Goal: Information Seeking & Learning: Learn about a topic

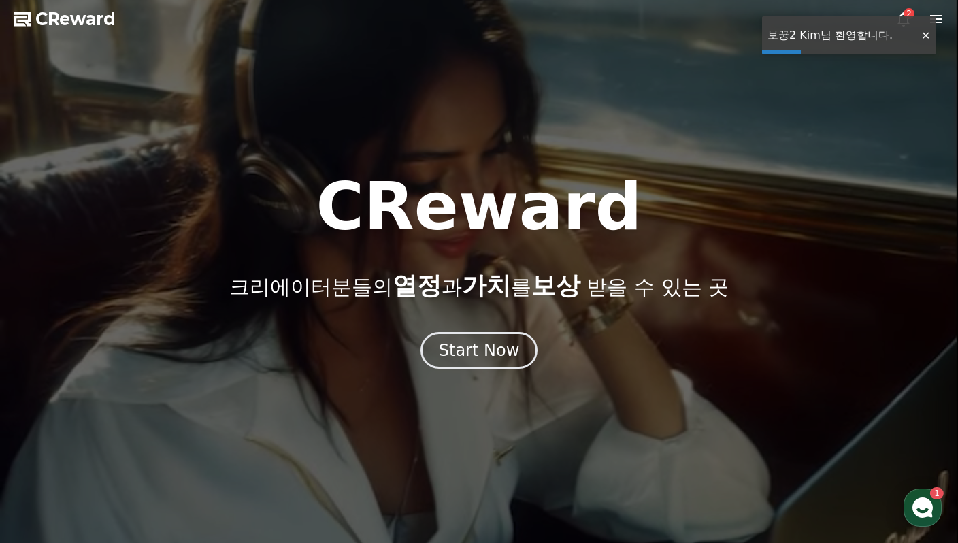
click at [899, 8] on div at bounding box center [479, 271] width 958 height 543
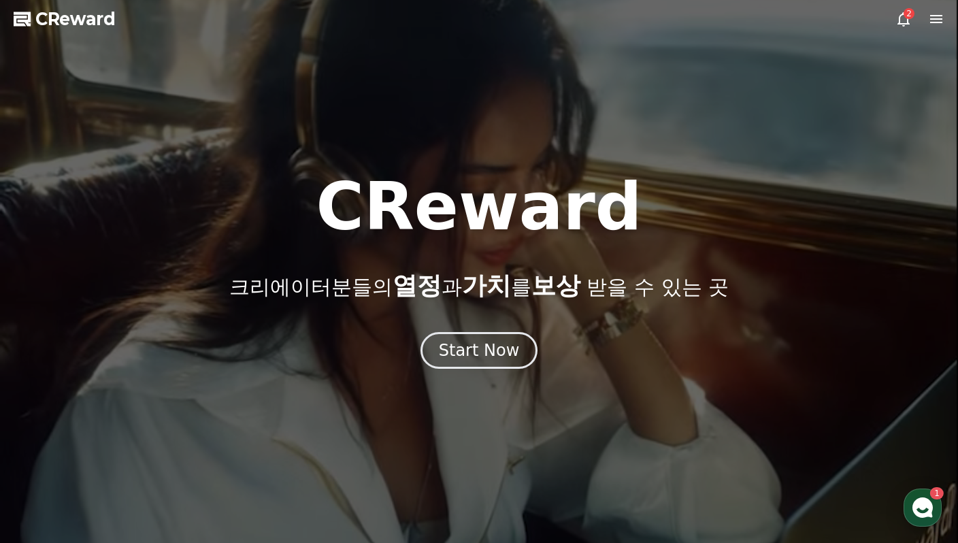
click at [908, 22] on icon at bounding box center [903, 19] width 12 height 14
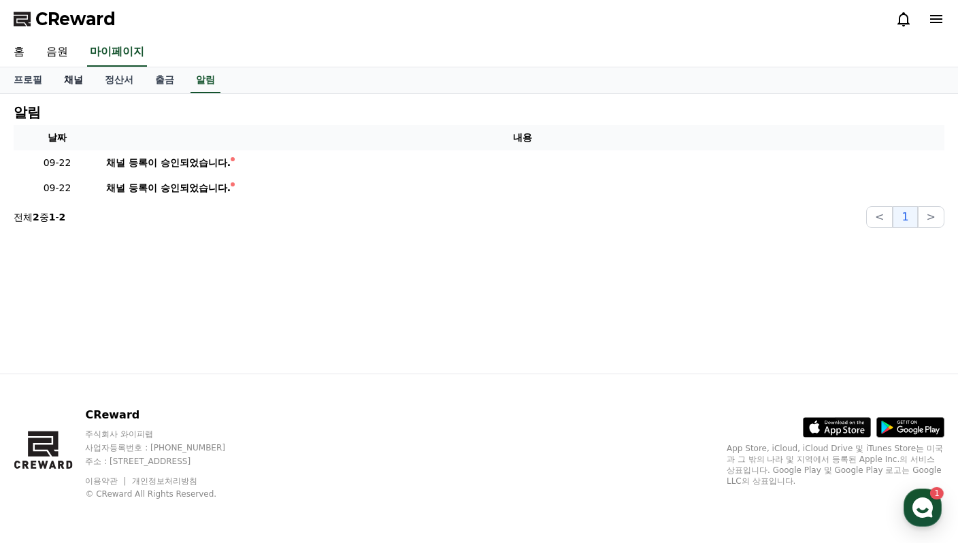
click at [72, 76] on link "채널" at bounding box center [73, 80] width 41 height 26
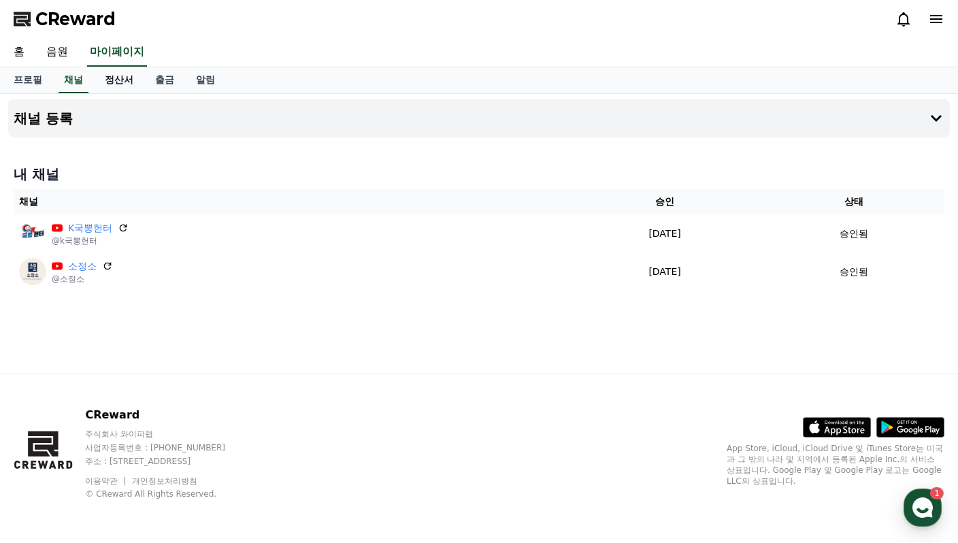
click at [104, 79] on link "정산서" at bounding box center [119, 80] width 50 height 26
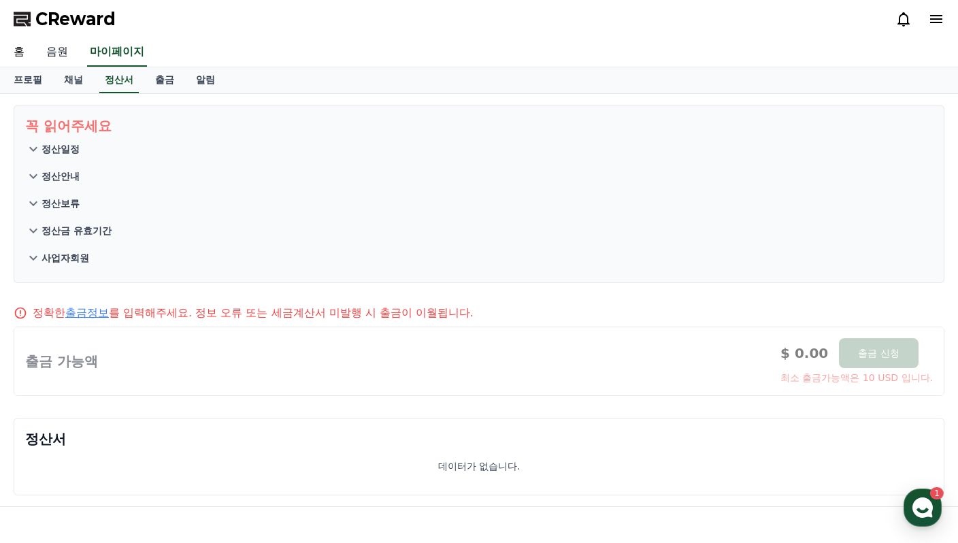
click at [63, 53] on link "음원" at bounding box center [57, 52] width 44 height 29
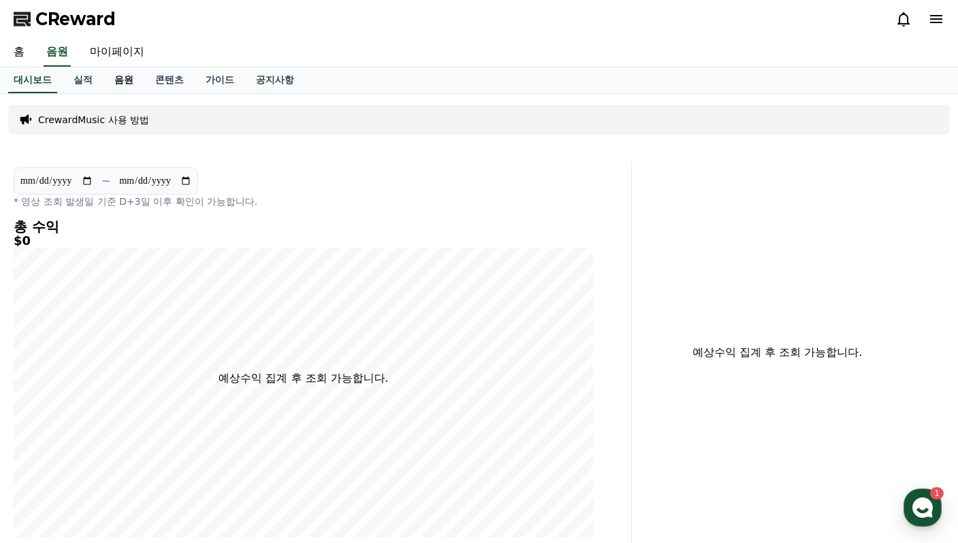
click at [123, 78] on link "음원" at bounding box center [123, 80] width 41 height 26
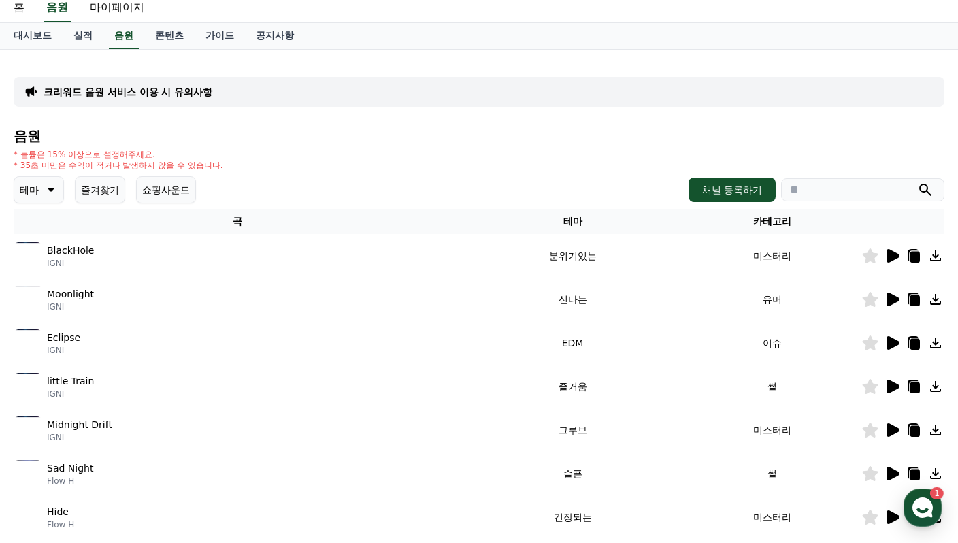
scroll to position [68, 0]
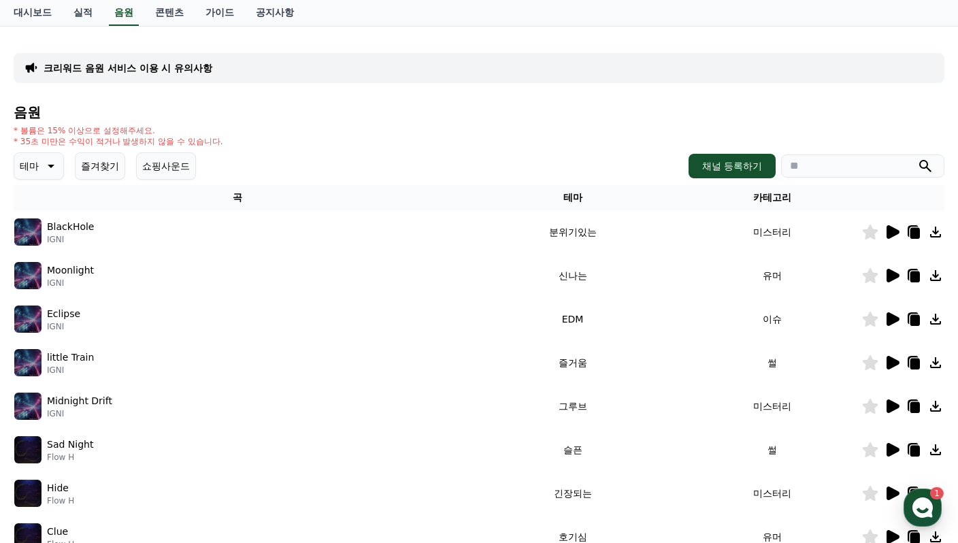
click at [171, 163] on button "쇼핑사운드" at bounding box center [166, 165] width 60 height 27
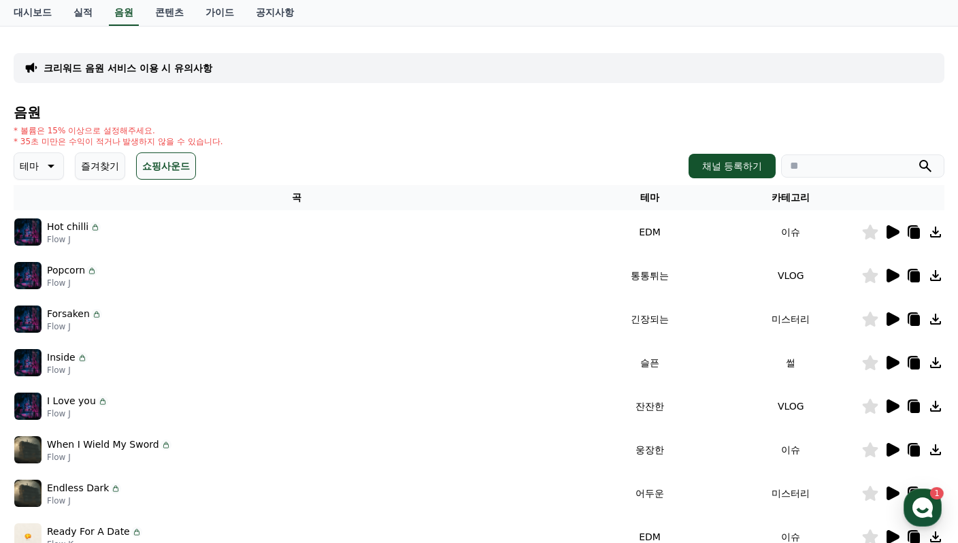
click at [45, 165] on icon at bounding box center [49, 166] width 16 height 16
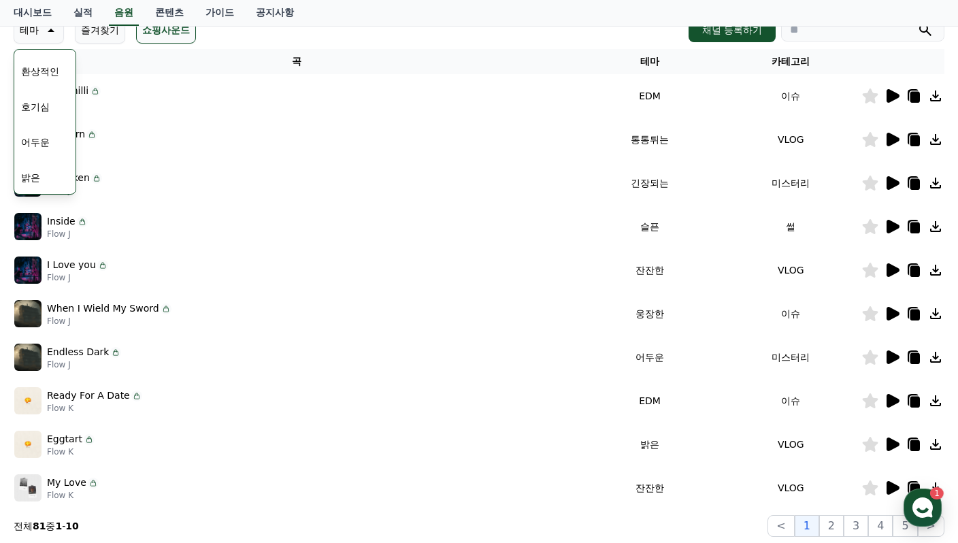
scroll to position [16, 0]
click at [52, 131] on button "호기심" at bounding box center [35, 120] width 39 height 30
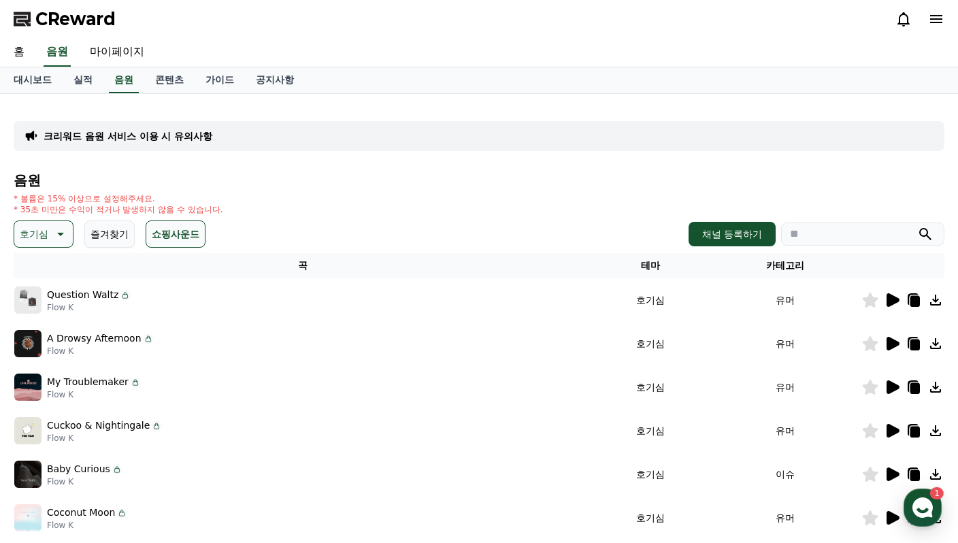
click at [889, 301] on icon at bounding box center [892, 300] width 13 height 14
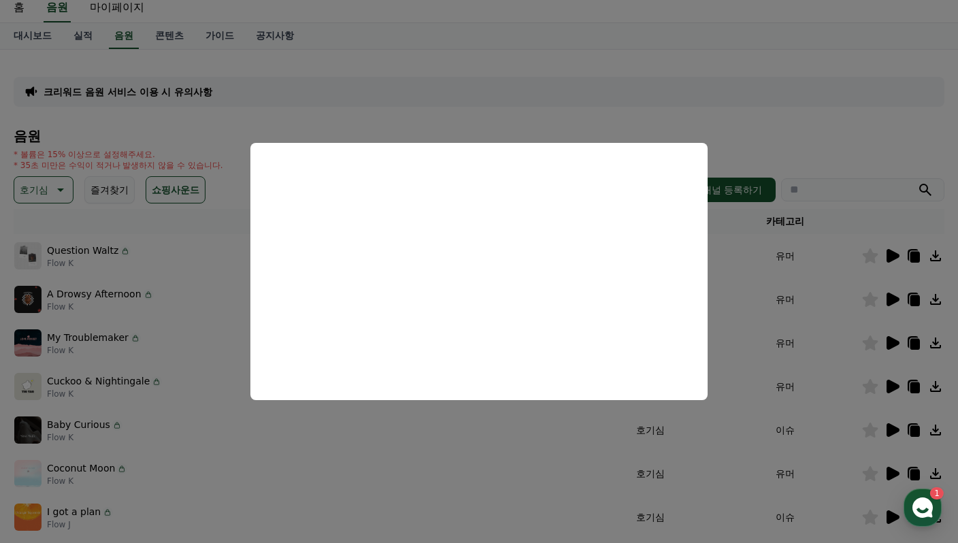
scroll to position [68, 0]
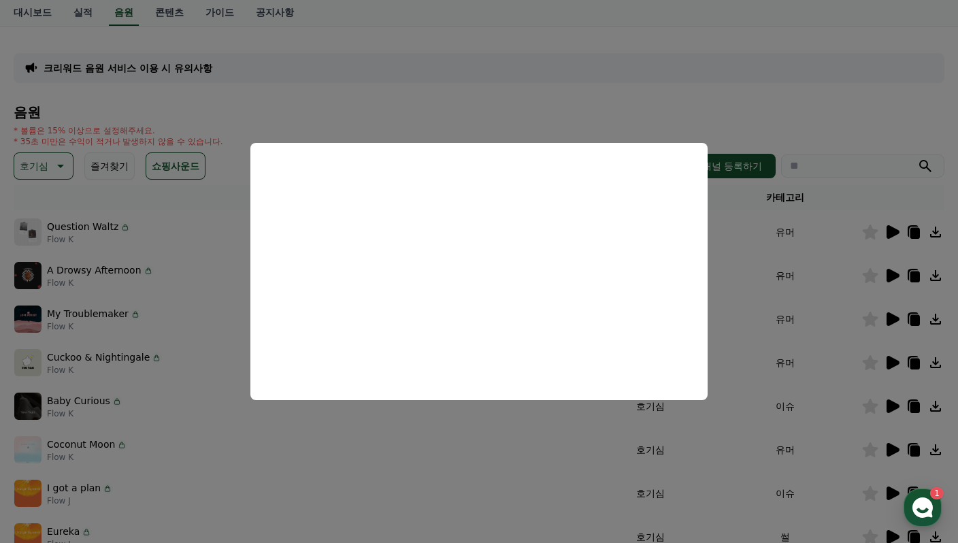
click at [845, 118] on button "close modal" at bounding box center [479, 271] width 958 height 543
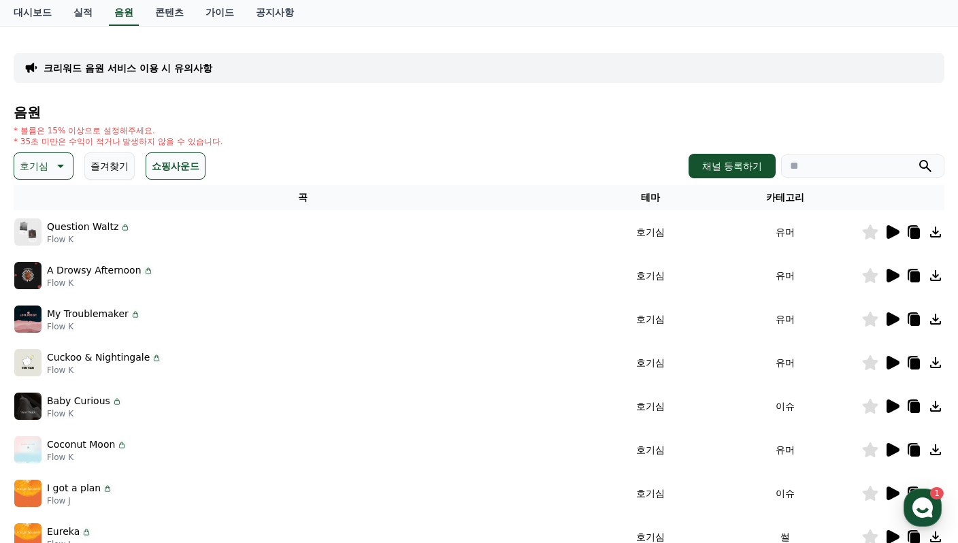
click at [39, 276] on img at bounding box center [27, 275] width 27 height 27
click at [68, 271] on p "A Drowsy Afternoon" at bounding box center [94, 270] width 95 height 14
drag, startPoint x: 68, startPoint y: 271, endPoint x: 311, endPoint y: 273, distance: 242.9
click at [195, 273] on div "A Drowsy Afternoon Flow K" at bounding box center [302, 275] width 577 height 27
click at [892, 273] on icon at bounding box center [892, 276] width 13 height 14
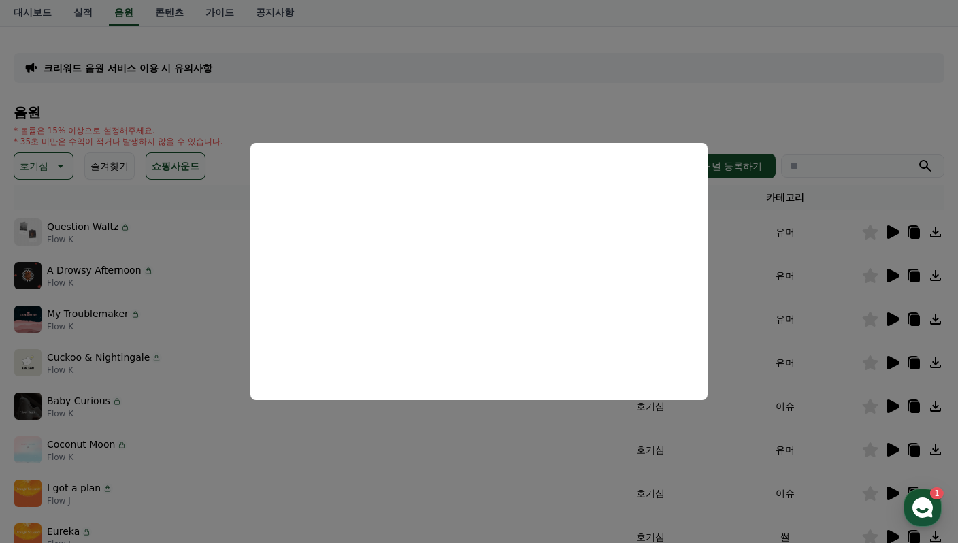
click at [789, 101] on button "close modal" at bounding box center [479, 271] width 958 height 543
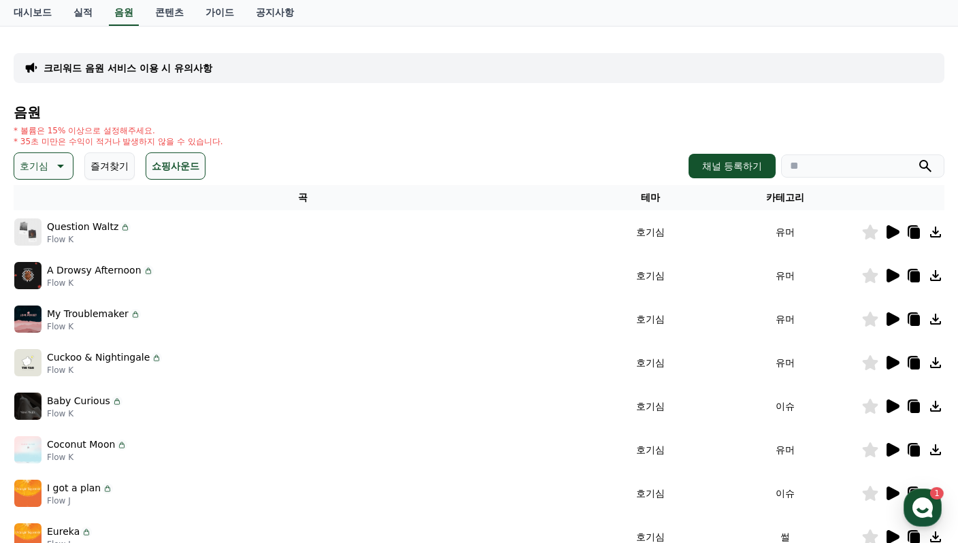
click at [885, 318] on icon at bounding box center [892, 319] width 16 height 16
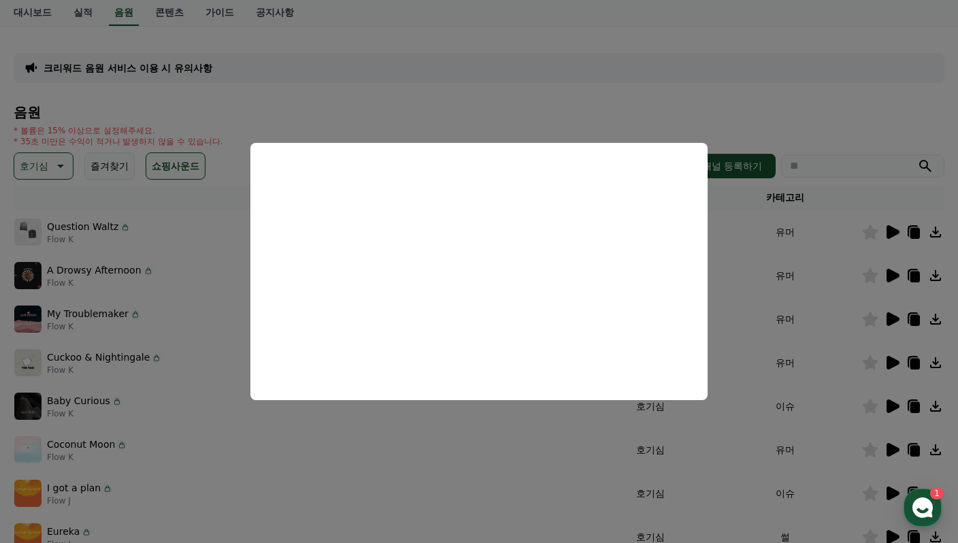
click at [641, 85] on button "close modal" at bounding box center [479, 271] width 958 height 543
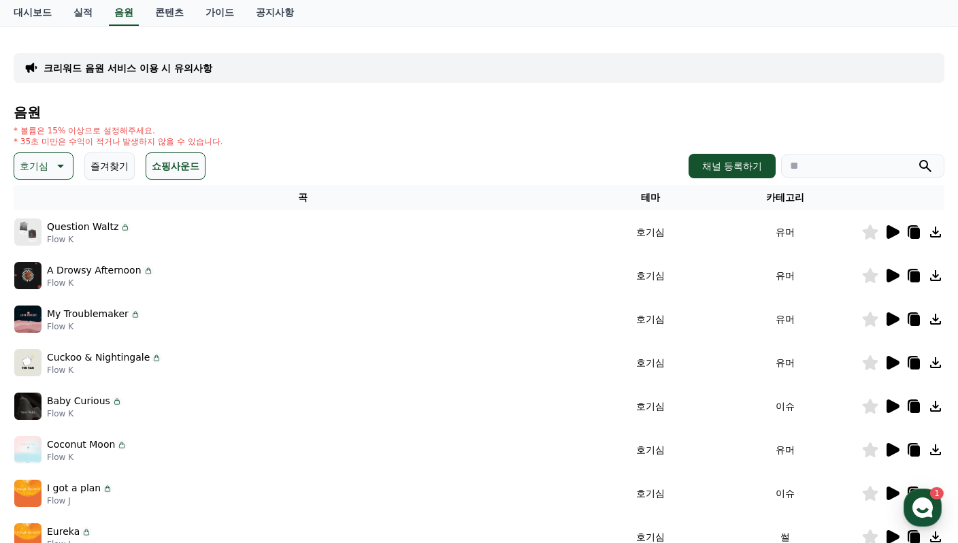
click at [885, 360] on icon at bounding box center [892, 362] width 16 height 16
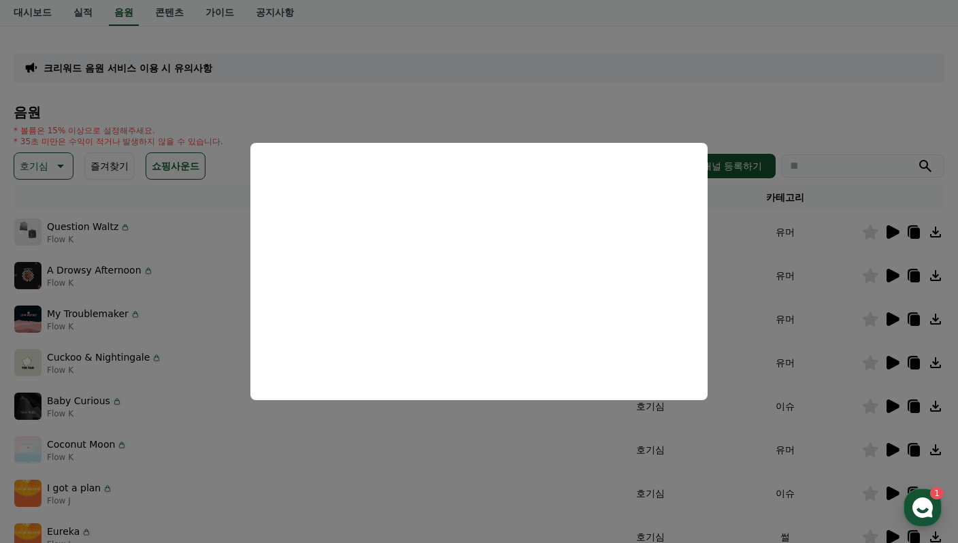
click at [715, 119] on button "close modal" at bounding box center [479, 271] width 958 height 543
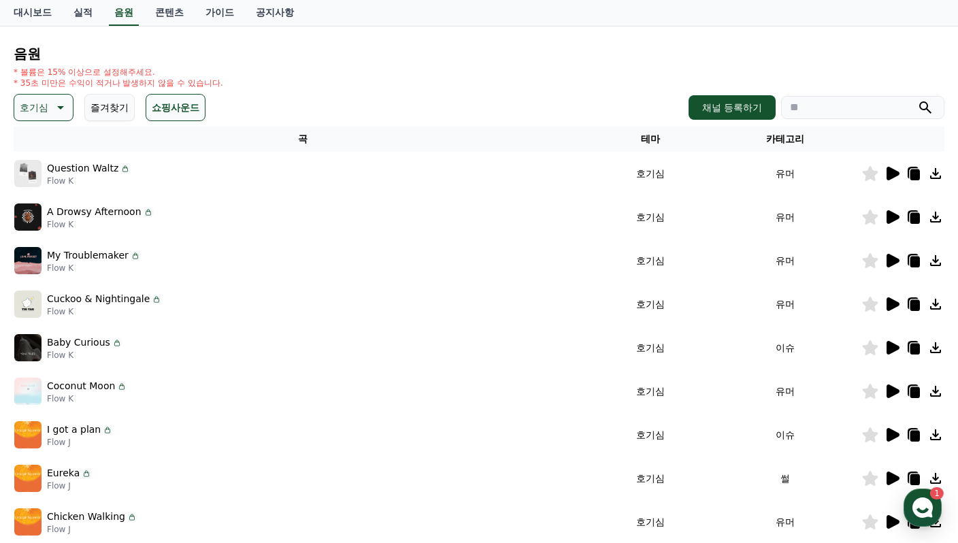
scroll to position [204, 0]
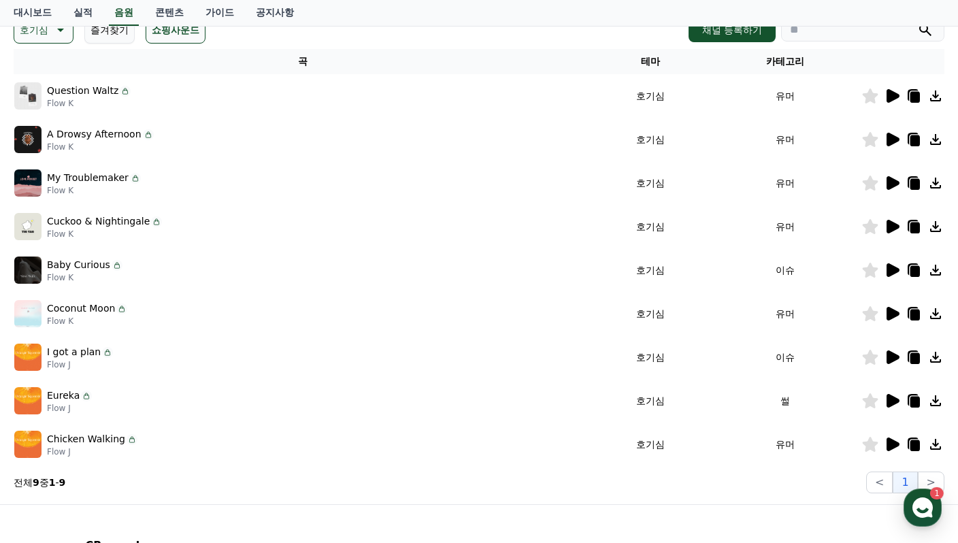
click at [890, 442] on icon at bounding box center [892, 444] width 13 height 14
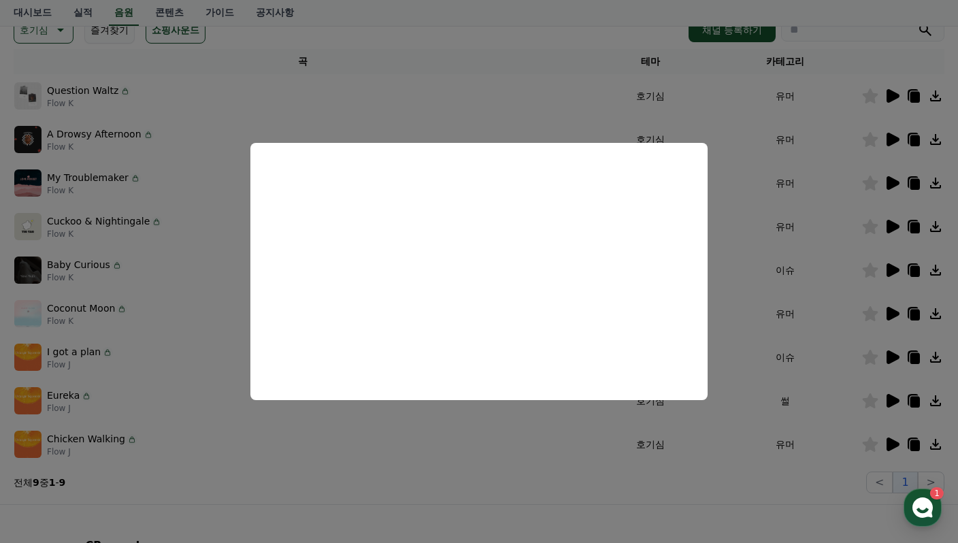
click at [533, 95] on button "close modal" at bounding box center [479, 271] width 958 height 543
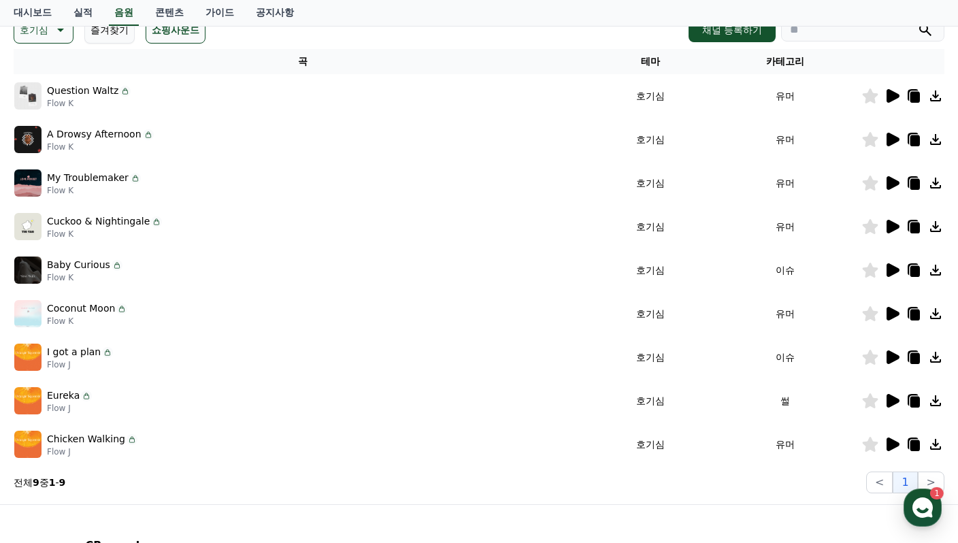
click at [897, 272] on icon at bounding box center [892, 270] width 13 height 14
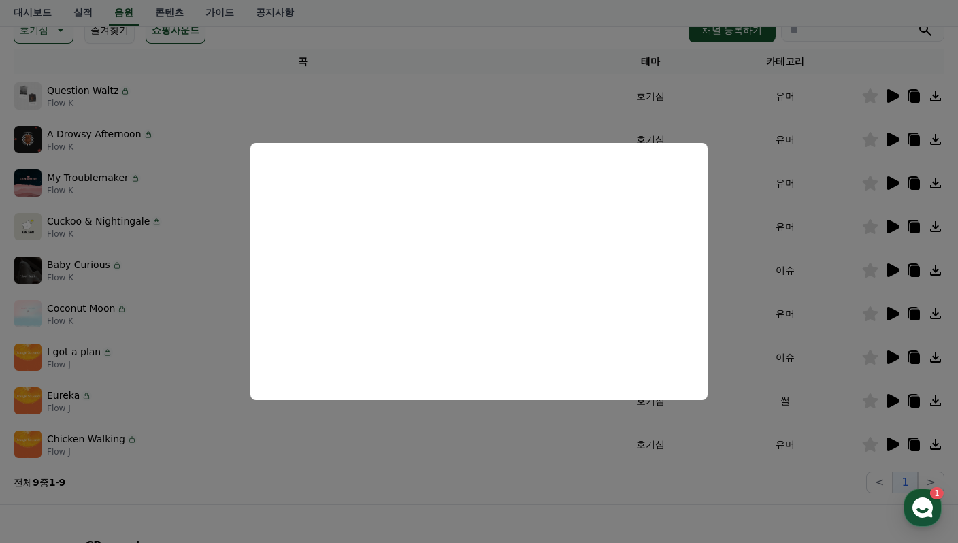
click at [250, 528] on button "close modal" at bounding box center [479, 271] width 958 height 543
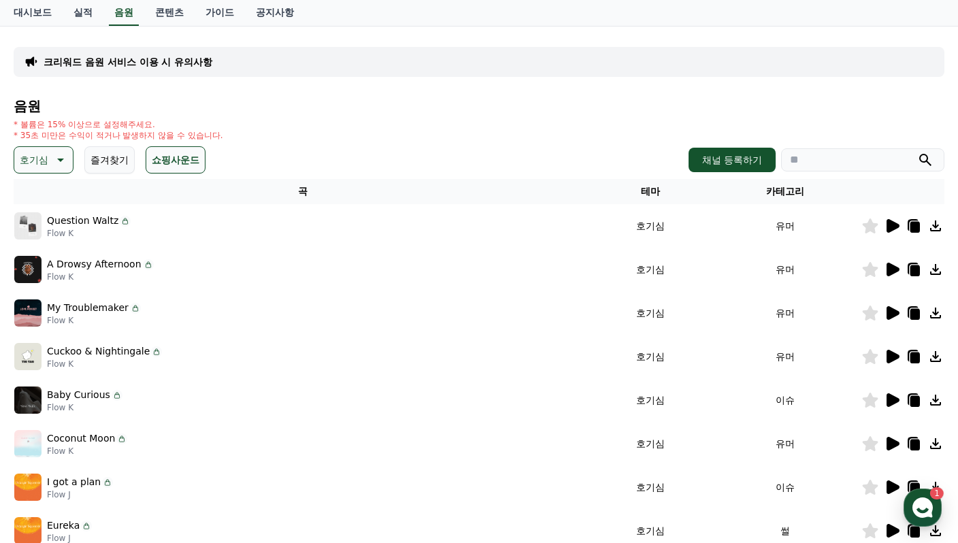
scroll to position [68, 0]
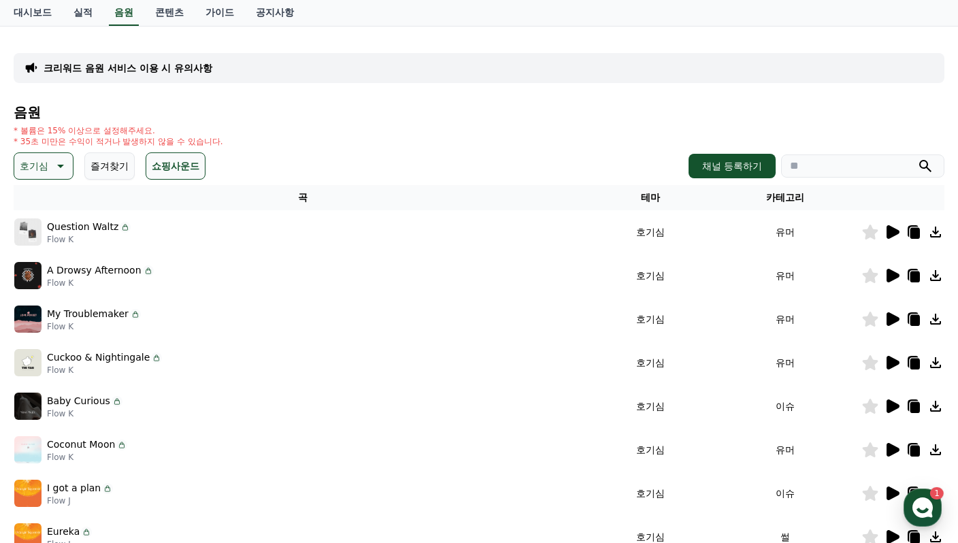
click at [64, 165] on icon at bounding box center [59, 166] width 16 height 16
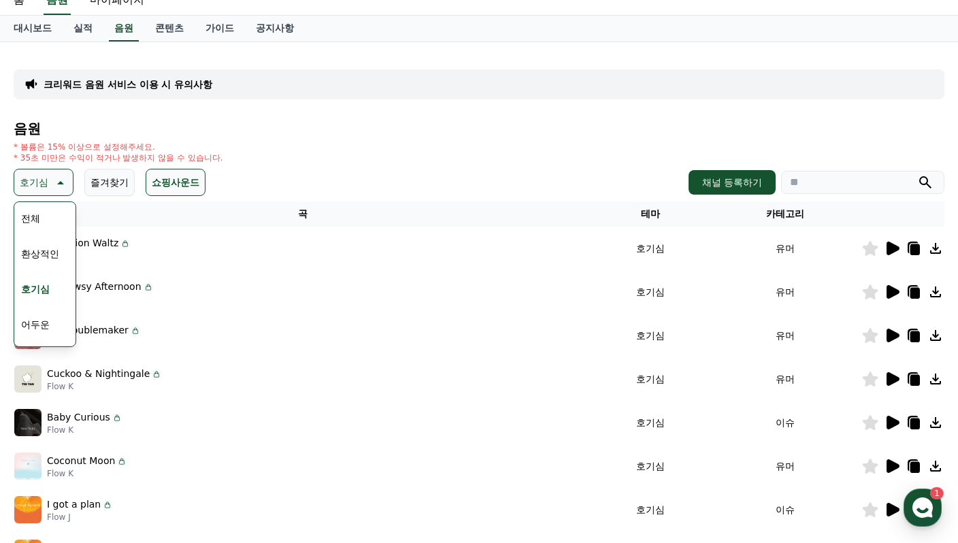
scroll to position [0, 0]
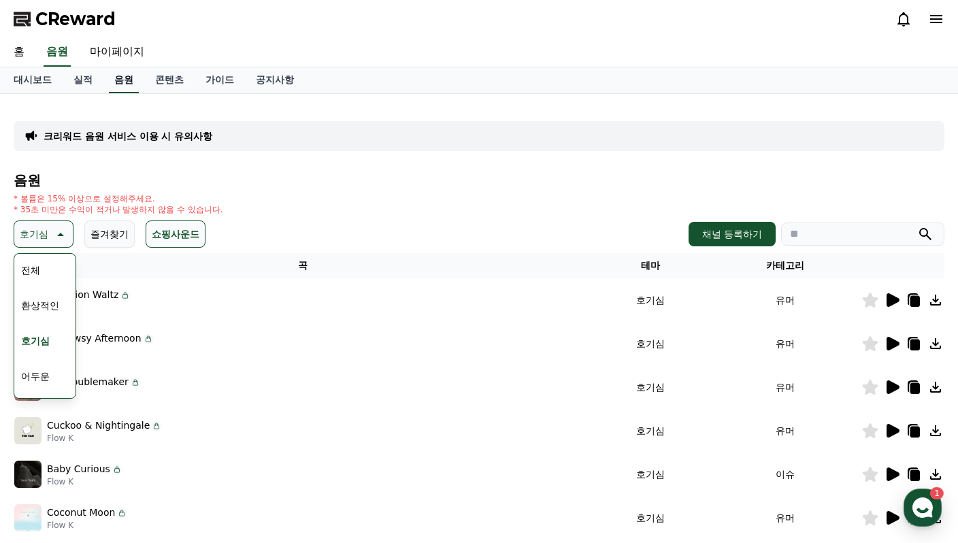
click at [122, 82] on link "음원" at bounding box center [124, 80] width 30 height 26
click at [33, 273] on button "밝은" at bounding box center [31, 276] width 30 height 30
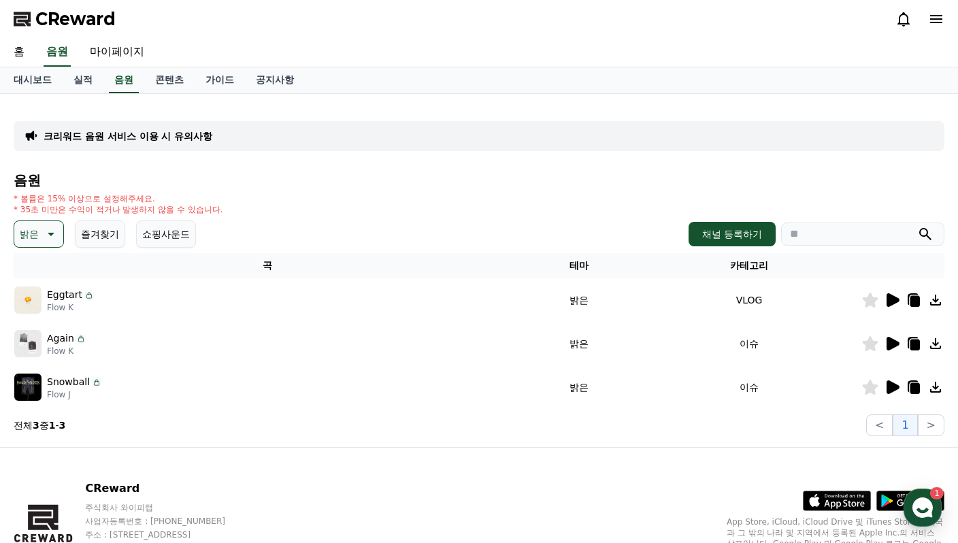
click at [46, 233] on icon at bounding box center [49, 234] width 16 height 16
click at [40, 271] on button "전체" at bounding box center [31, 270] width 30 height 30
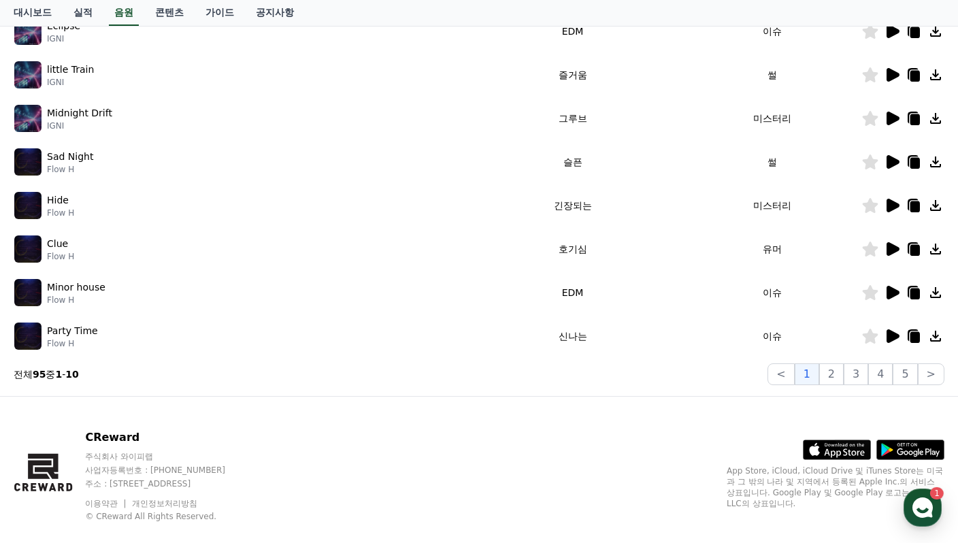
scroll to position [378, 0]
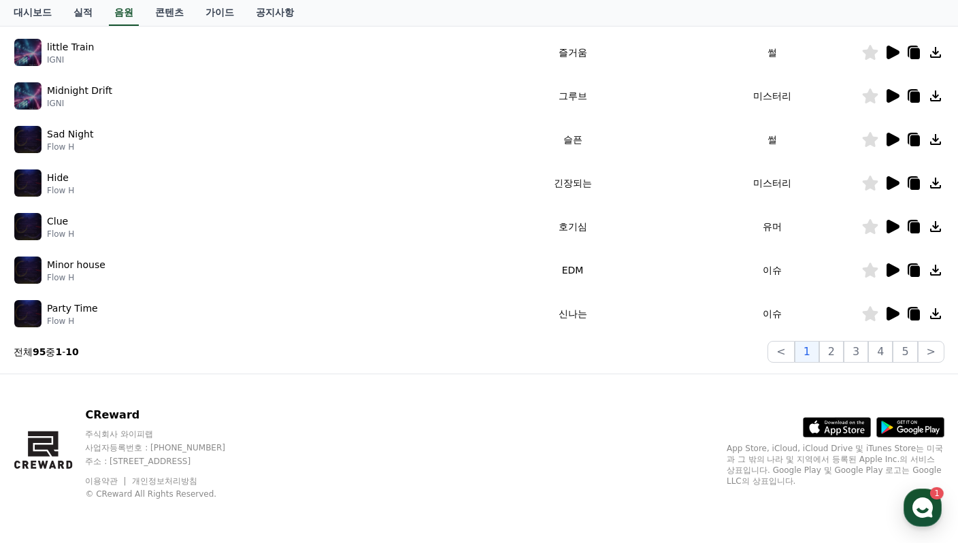
click at [888, 231] on icon at bounding box center [892, 227] width 13 height 14
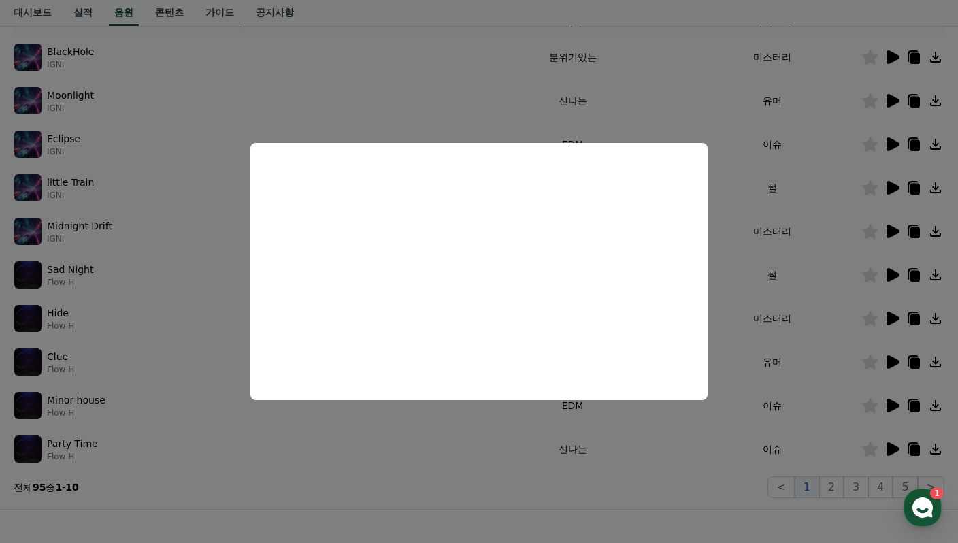
scroll to position [242, 0]
click at [893, 187] on button "close modal" at bounding box center [479, 271] width 958 height 543
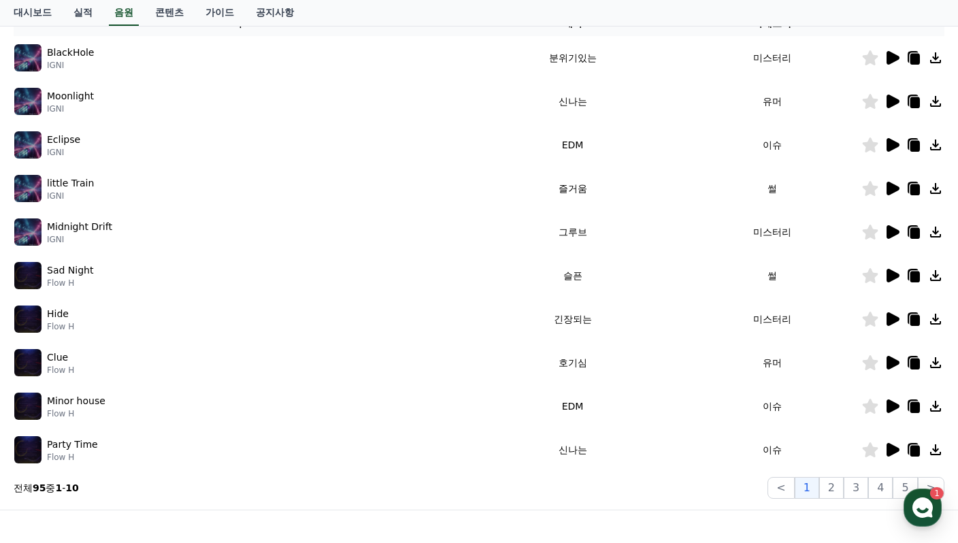
click at [893, 187] on icon at bounding box center [892, 189] width 13 height 14
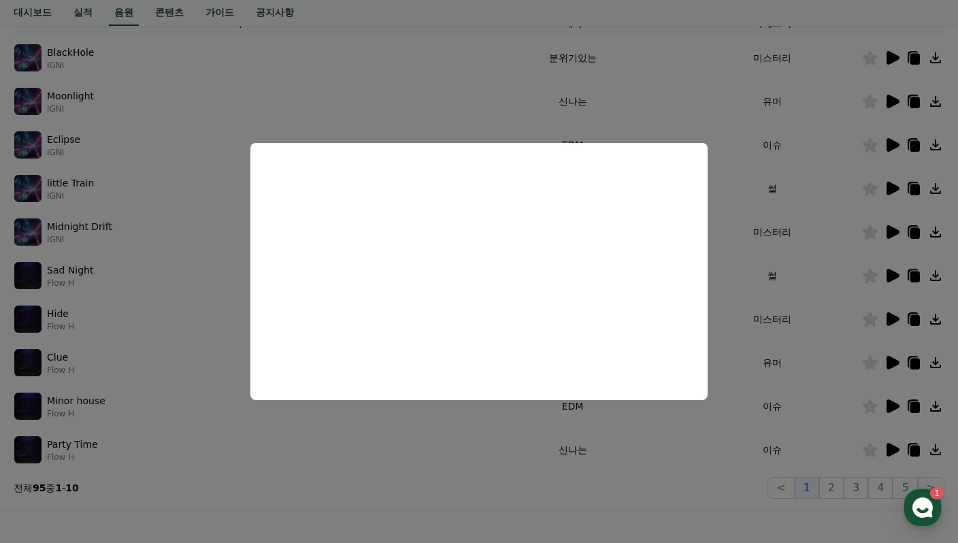
click at [890, 273] on button "close modal" at bounding box center [479, 271] width 958 height 543
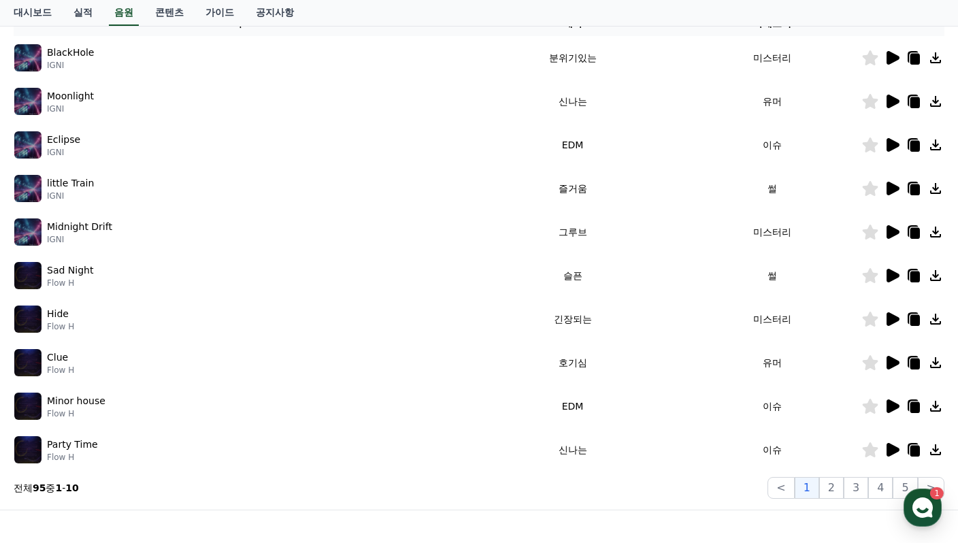
click at [890, 273] on icon at bounding box center [892, 276] width 13 height 14
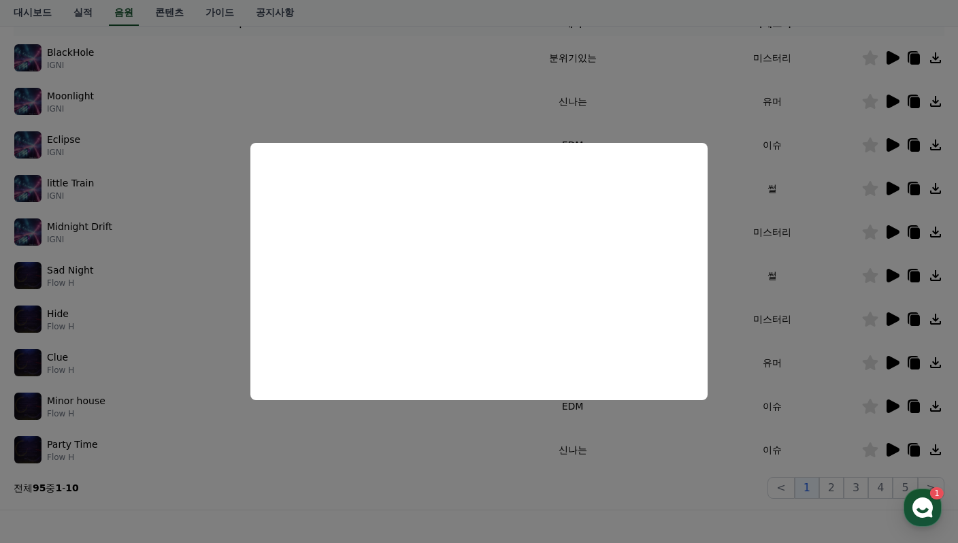
scroll to position [174, 0]
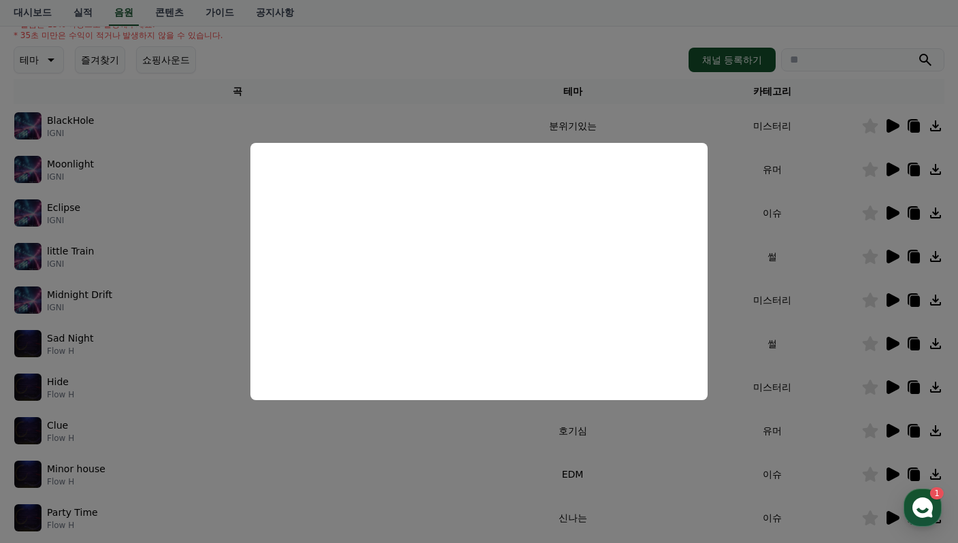
click at [897, 252] on button "close modal" at bounding box center [479, 271] width 958 height 543
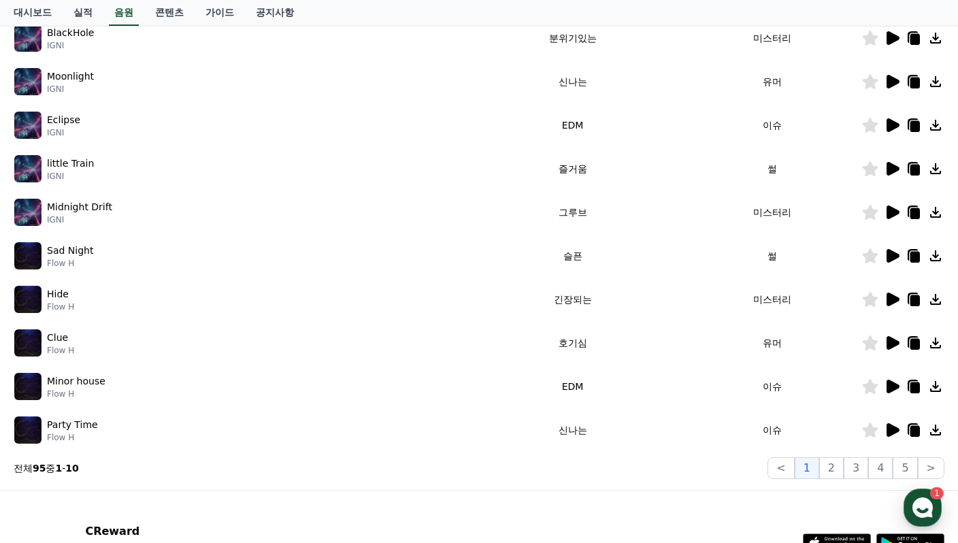
scroll to position [378, 0]
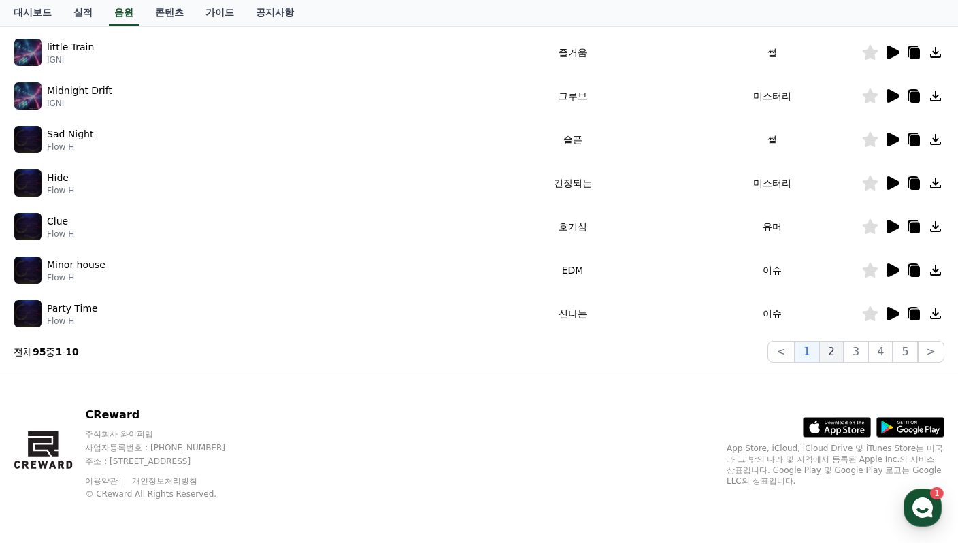
click at [833, 354] on button "2" at bounding box center [831, 352] width 24 height 22
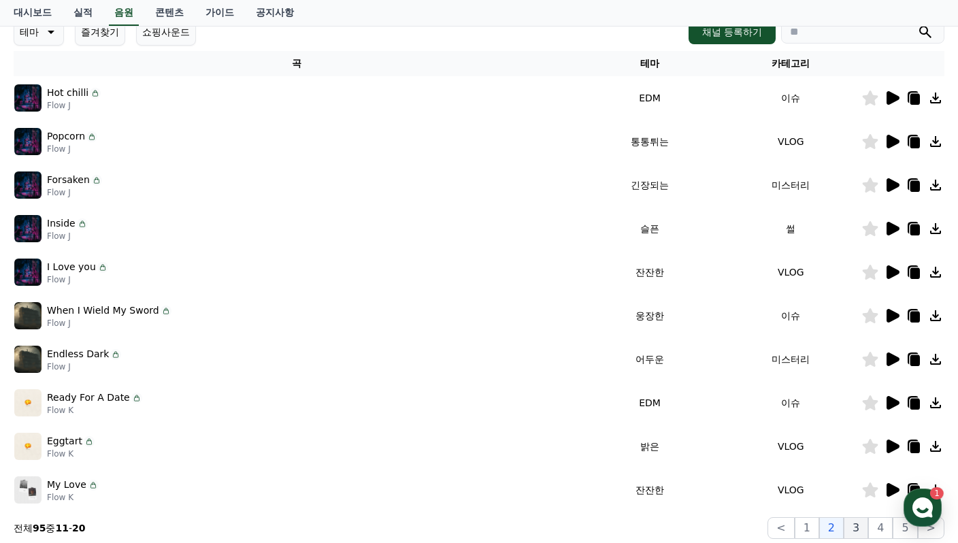
scroll to position [174, 0]
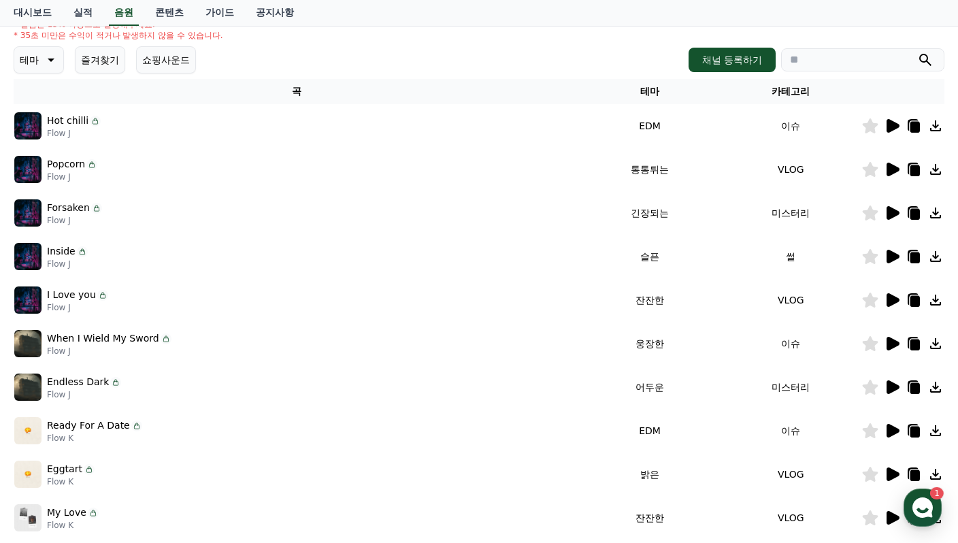
click at [885, 256] on icon at bounding box center [892, 256] width 16 height 16
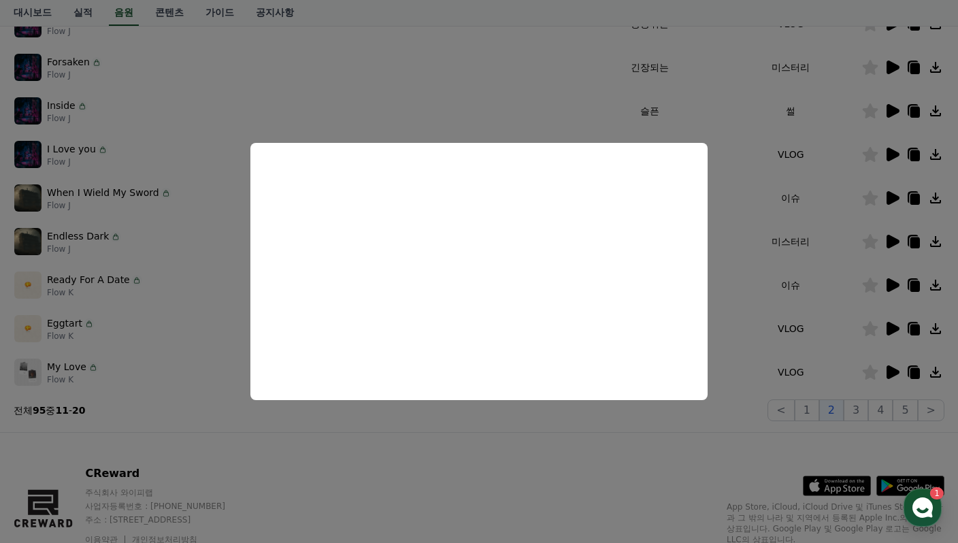
scroll to position [378, 0]
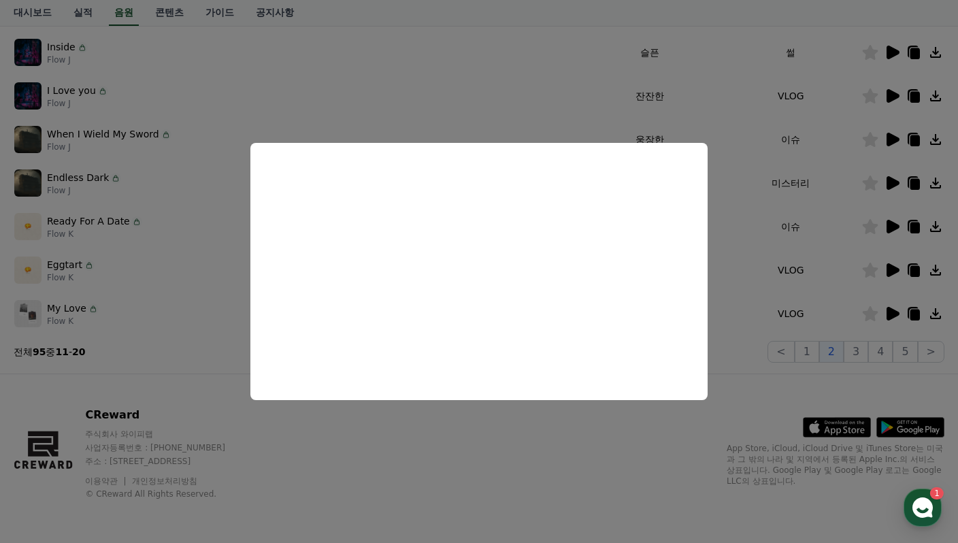
click at [856, 352] on button "close modal" at bounding box center [479, 271] width 958 height 543
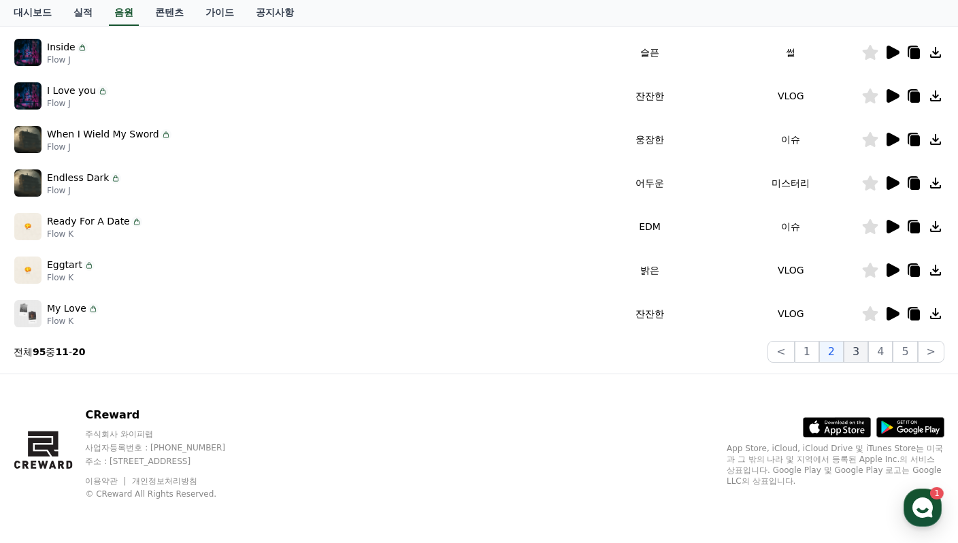
click at [857, 352] on button "3" at bounding box center [855, 352] width 24 height 22
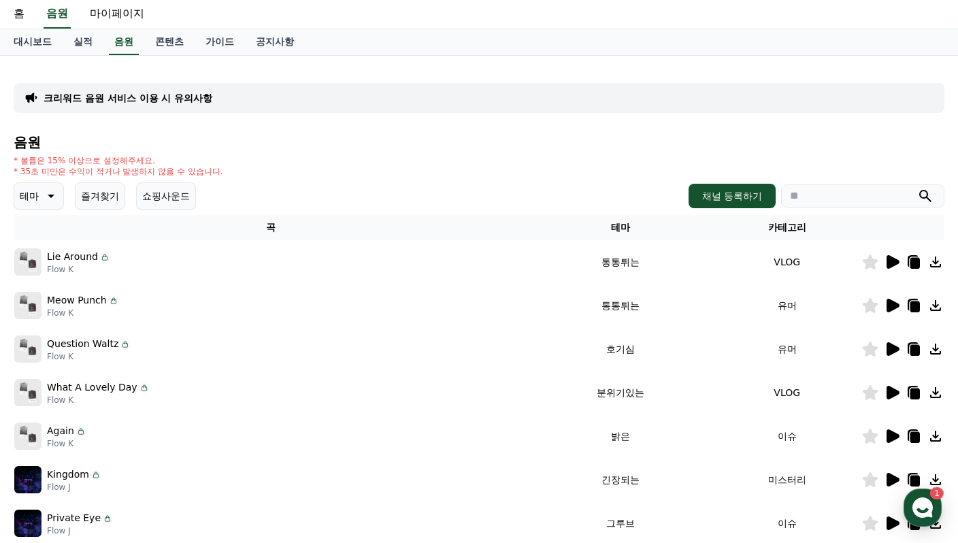
scroll to position [310, 0]
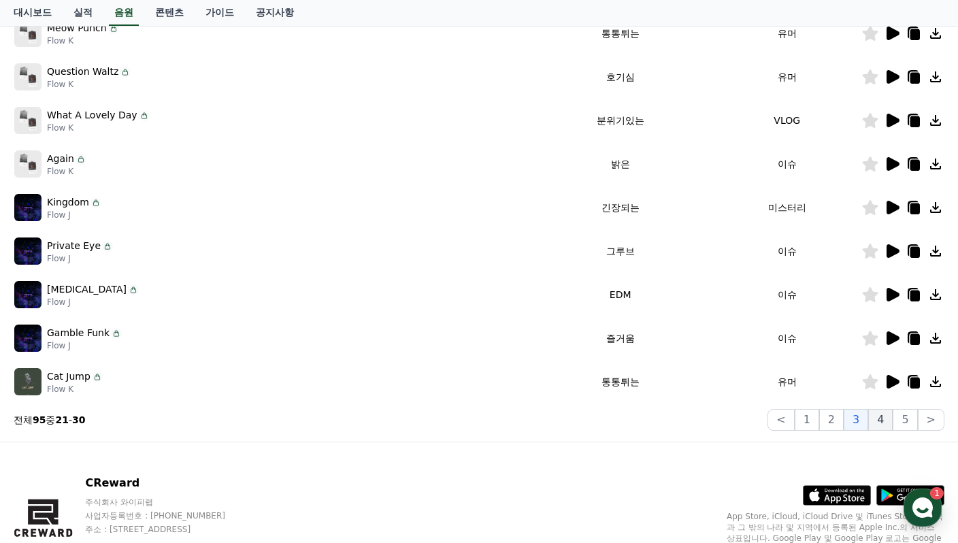
click at [884, 418] on button "4" at bounding box center [880, 420] width 24 height 22
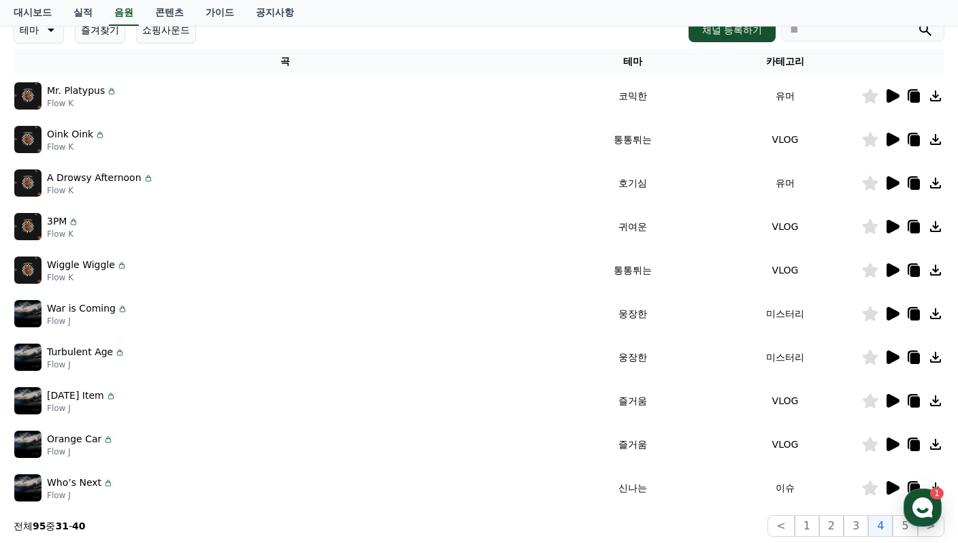
scroll to position [310, 0]
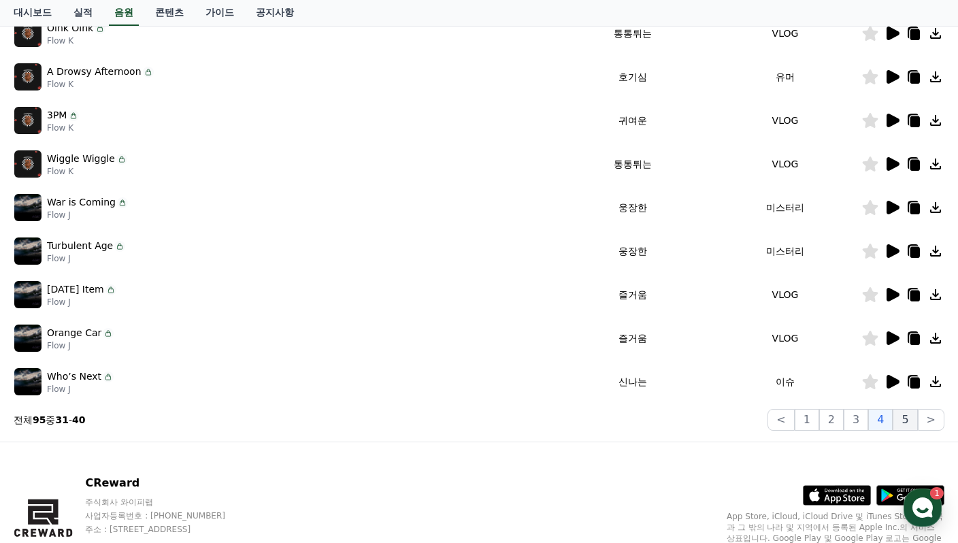
click at [912, 426] on button "5" at bounding box center [904, 420] width 24 height 22
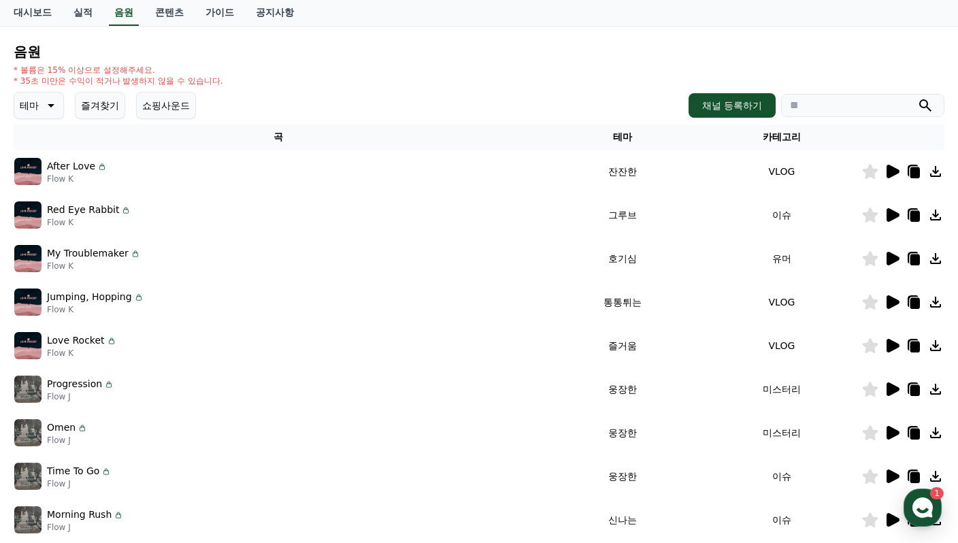
scroll to position [378, 0]
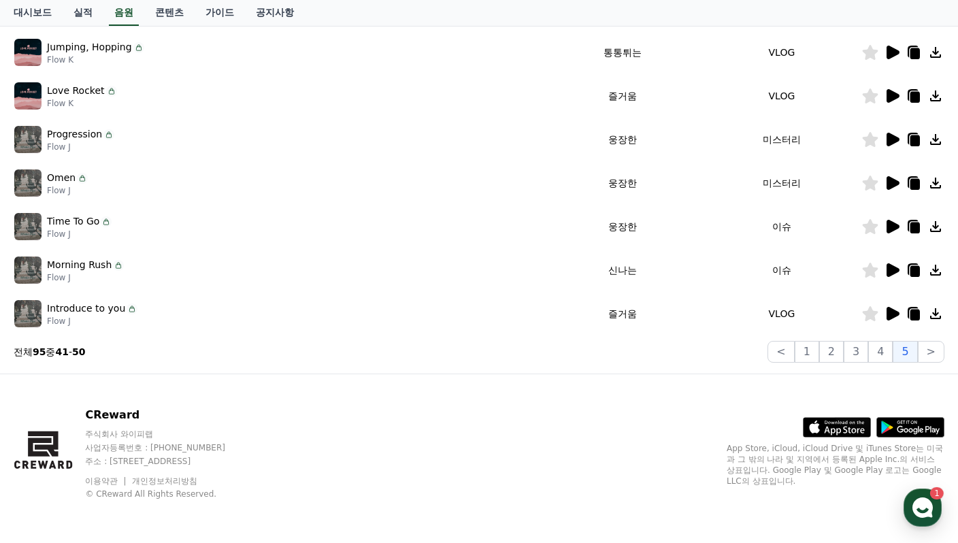
click at [817, 365] on div "크리워드 음원 서비스 이용 시 유의사항 음원 * 볼륨은 15% 이상으로 설정해주세요. * 35초 미만은 수익이 적거나 발생하지 않을 수 있습니…" at bounding box center [478, 44] width 941 height 647
click at [817, 361] on button "1" at bounding box center [807, 352] width 24 height 22
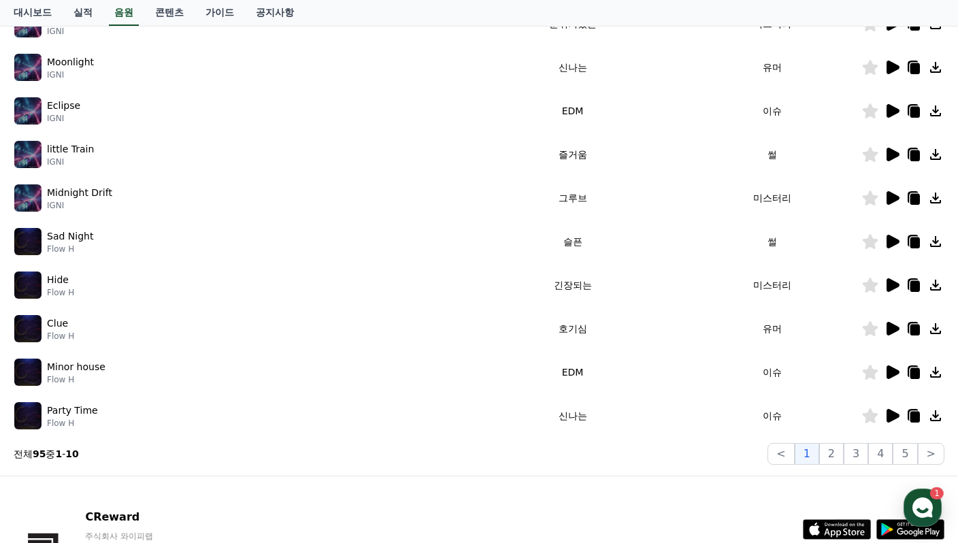
scroll to position [106, 0]
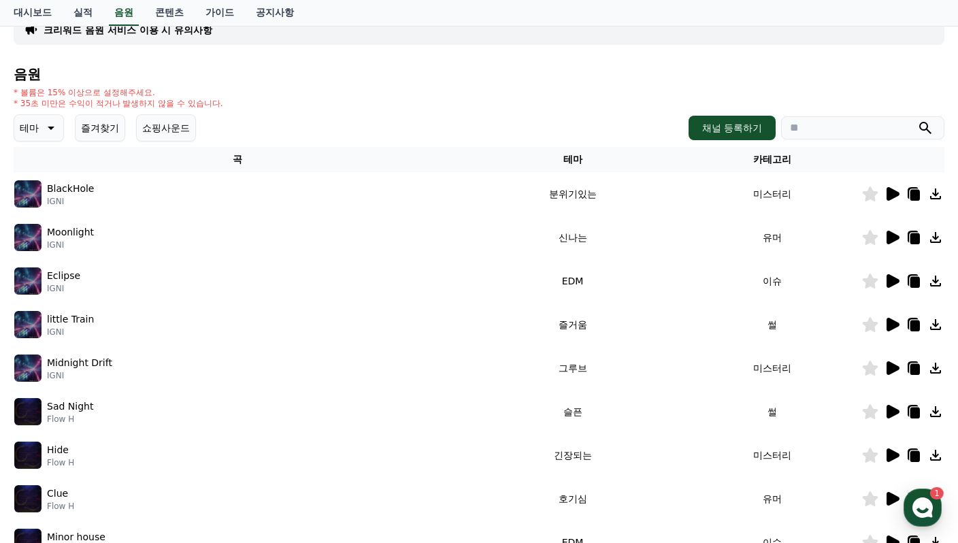
click at [34, 122] on p "테마" at bounding box center [29, 127] width 19 height 19
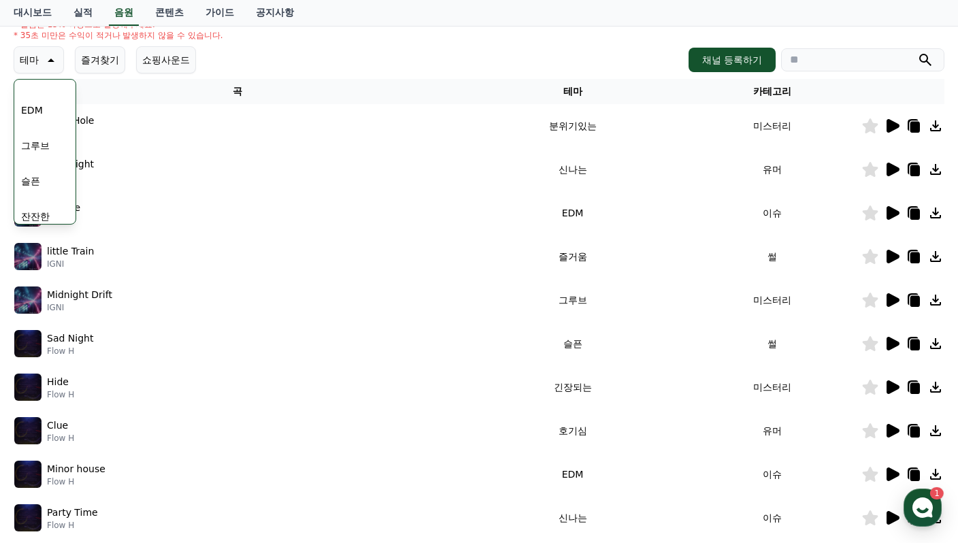
scroll to position [476, 0]
click at [44, 152] on button "잔잔한" at bounding box center [35, 150] width 39 height 30
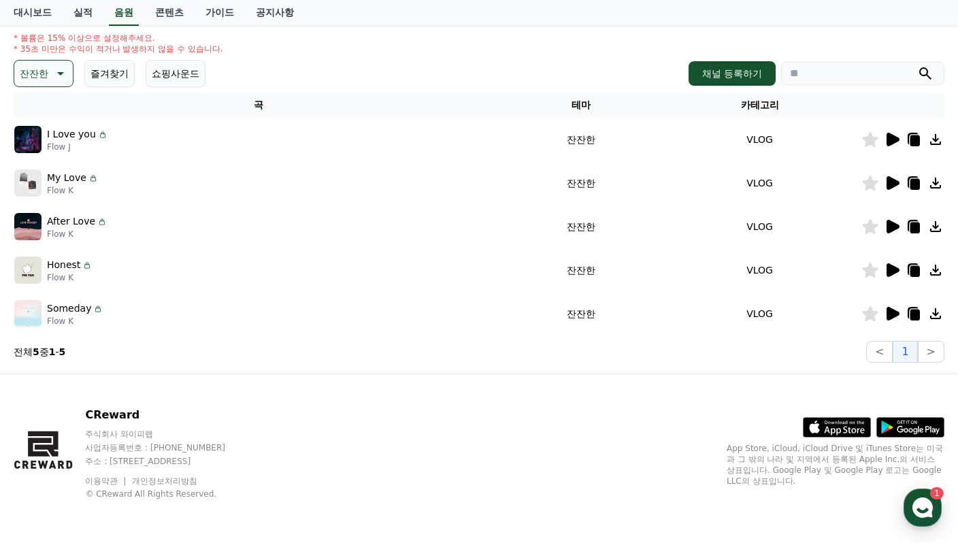
click at [893, 325] on td at bounding box center [902, 314] width 83 height 44
click at [895, 322] on td at bounding box center [902, 314] width 83 height 44
click at [894, 316] on icon at bounding box center [892, 314] width 13 height 14
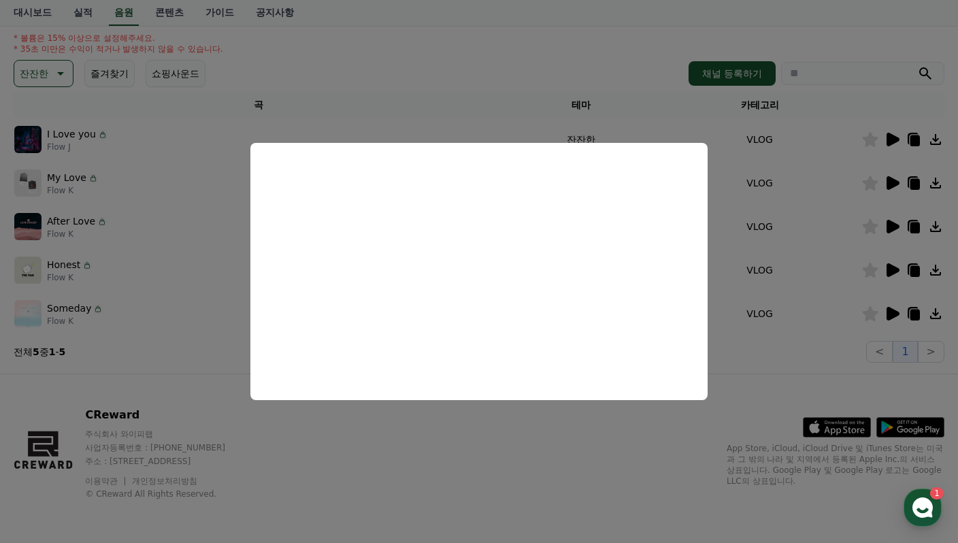
click at [886, 137] on button "close modal" at bounding box center [479, 271] width 958 height 543
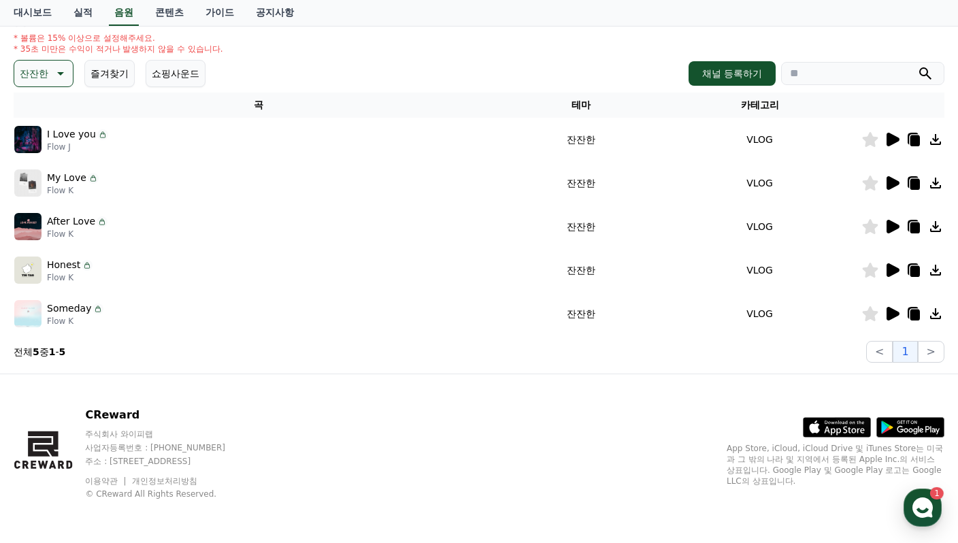
click at [888, 138] on icon at bounding box center [892, 140] width 13 height 14
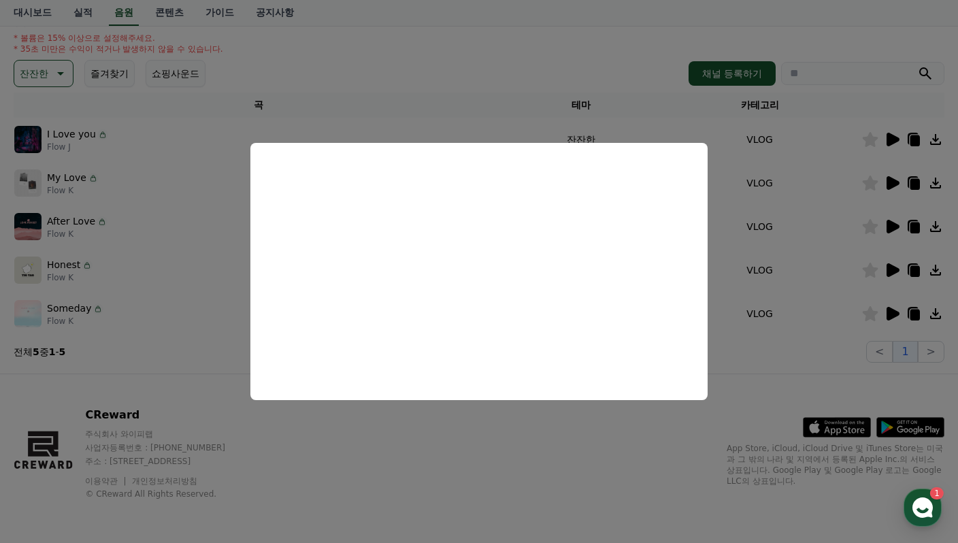
click at [896, 182] on button "close modal" at bounding box center [479, 271] width 958 height 543
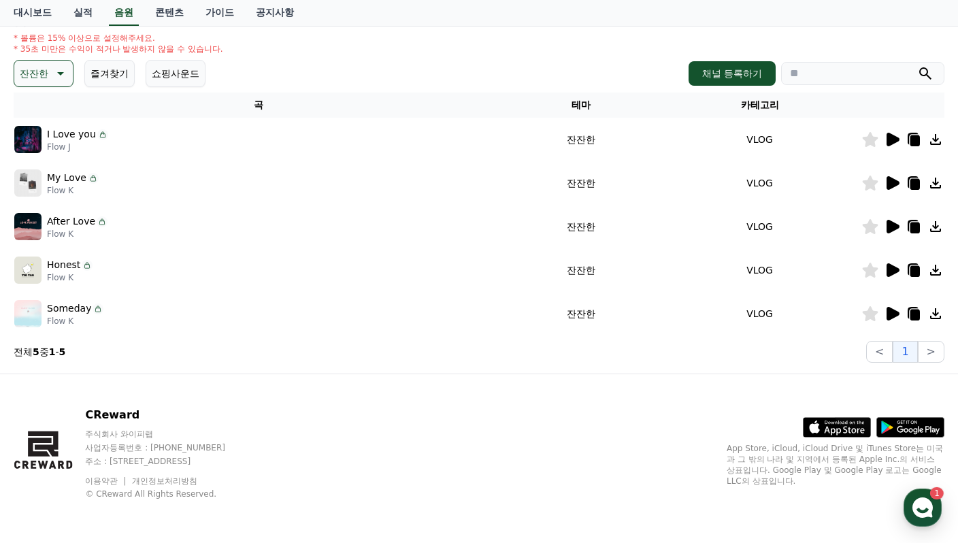
click at [892, 182] on icon at bounding box center [892, 183] width 13 height 14
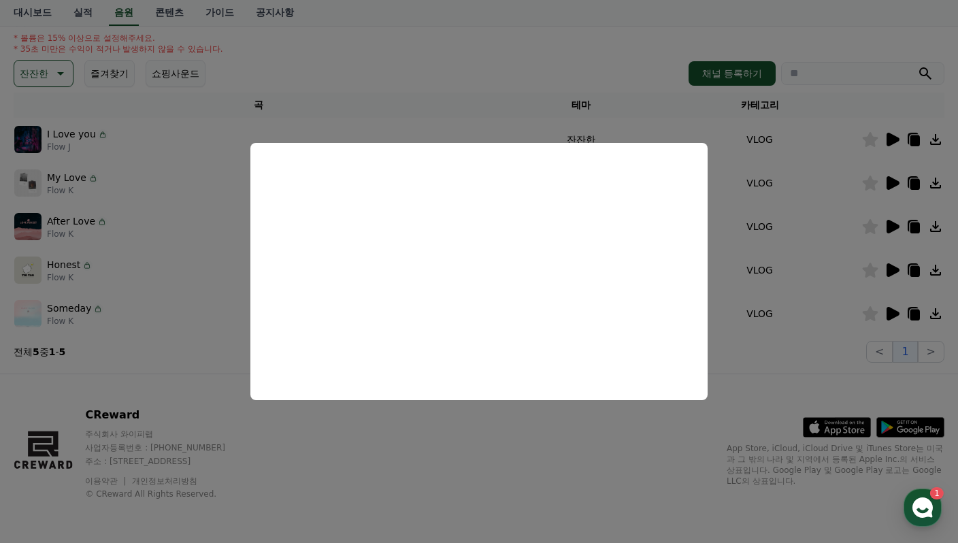
click at [48, 78] on button "close modal" at bounding box center [479, 271] width 958 height 543
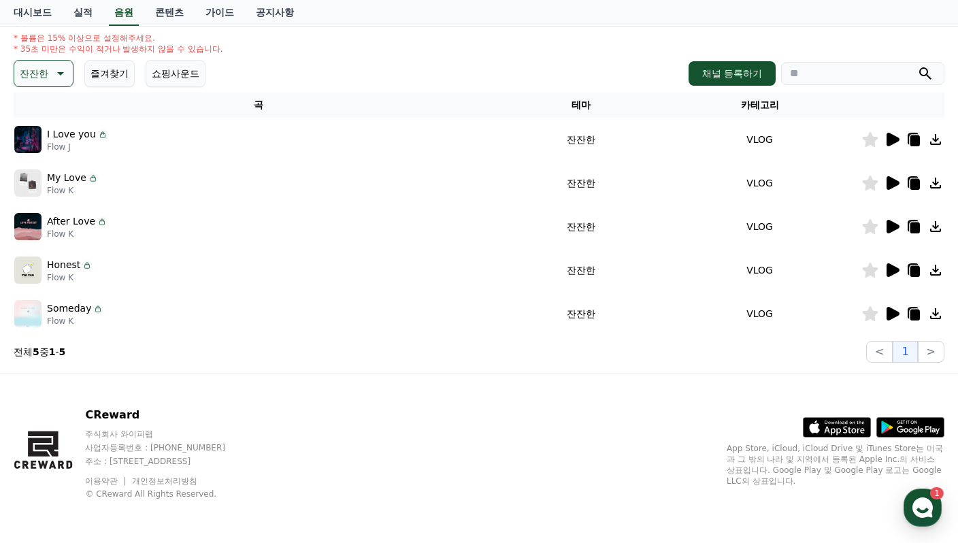
click at [48, 78] on p "잔잔한" at bounding box center [34, 73] width 29 height 19
click at [35, 180] on button "밝은" at bounding box center [31, 183] width 30 height 30
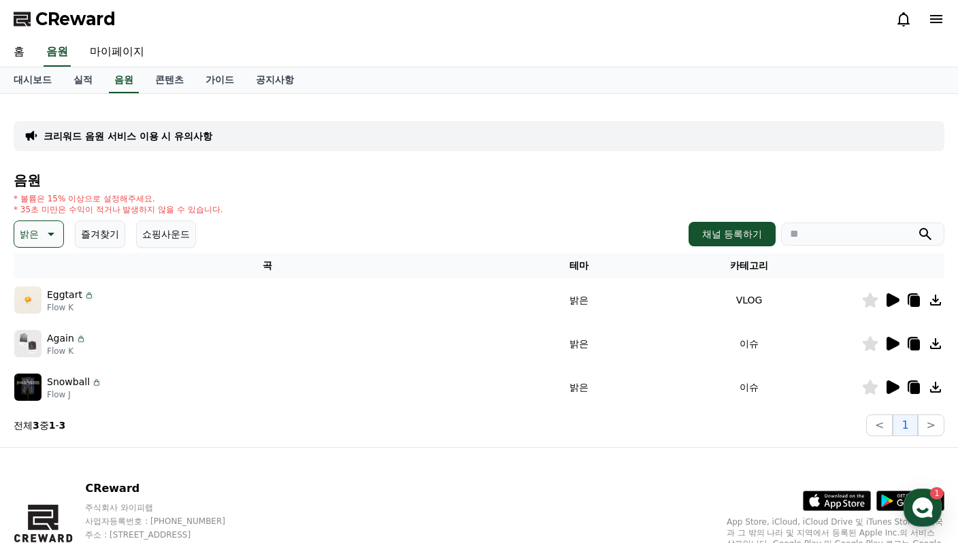
click at [899, 300] on icon at bounding box center [892, 300] width 16 height 16
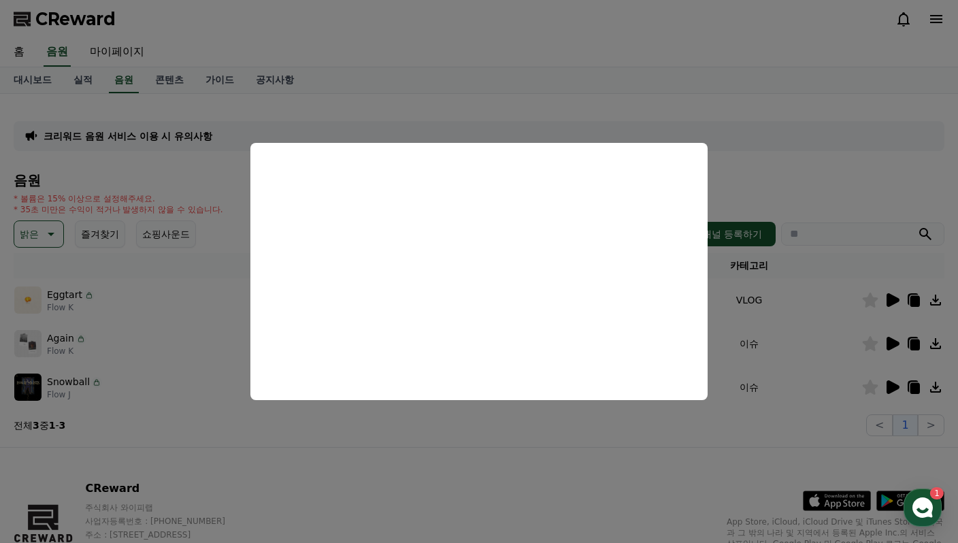
click at [759, 424] on button "close modal" at bounding box center [479, 271] width 958 height 543
